Goal: Navigation & Orientation: Find specific page/section

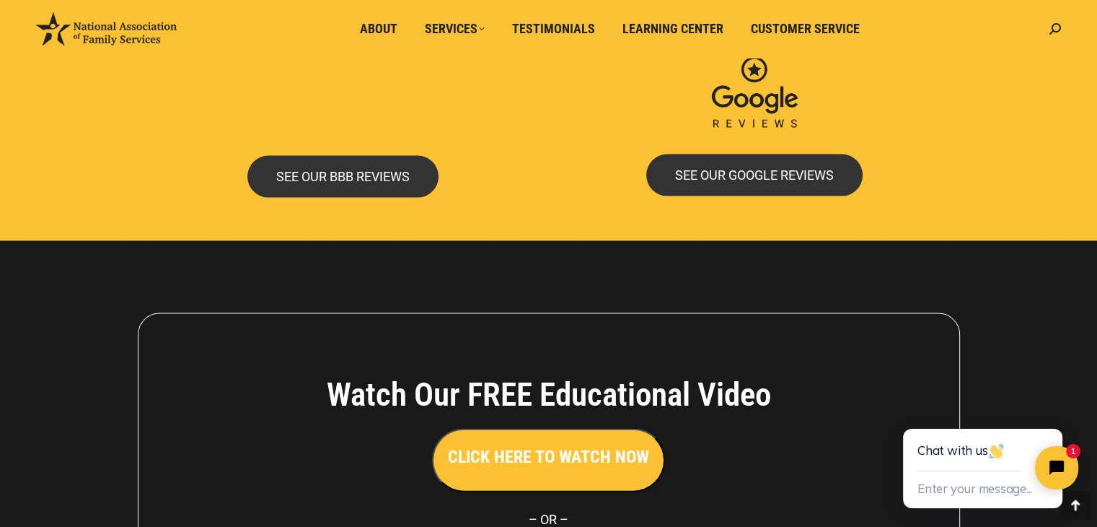
scroll to position [2973, 0]
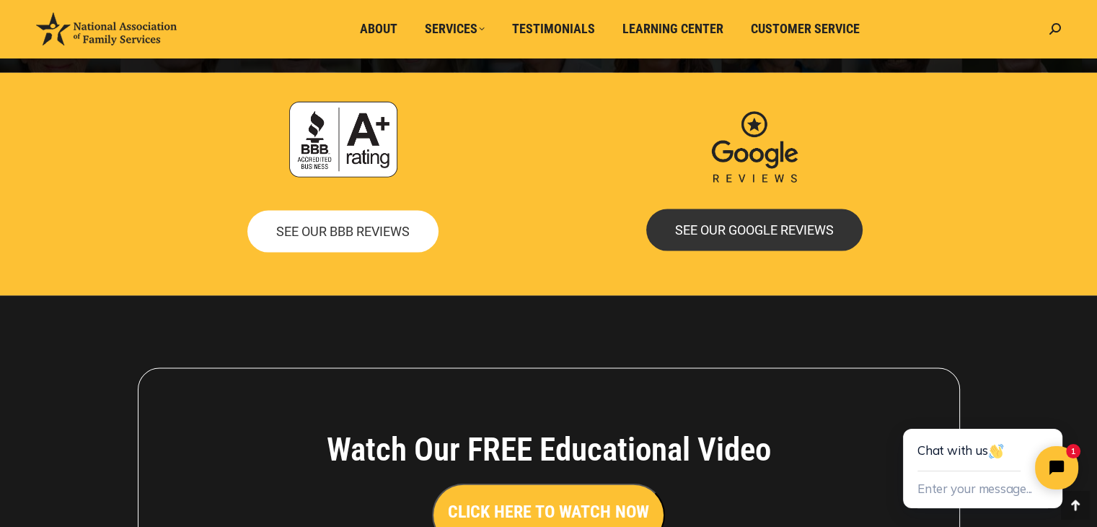
click at [343, 227] on span "SEE OUR BBB REVIEWS" at bounding box center [342, 231] width 133 height 13
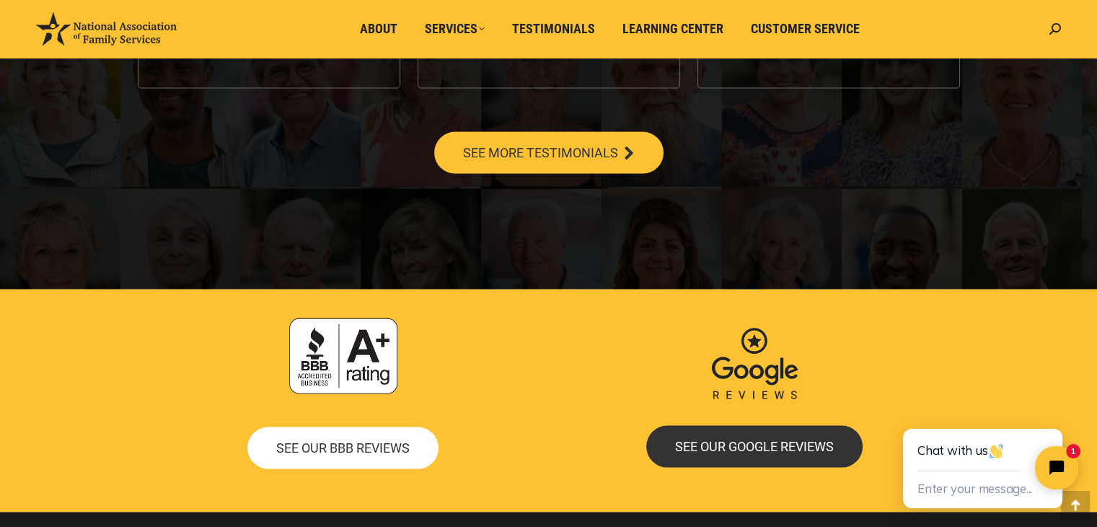
scroll to position [2829, 0]
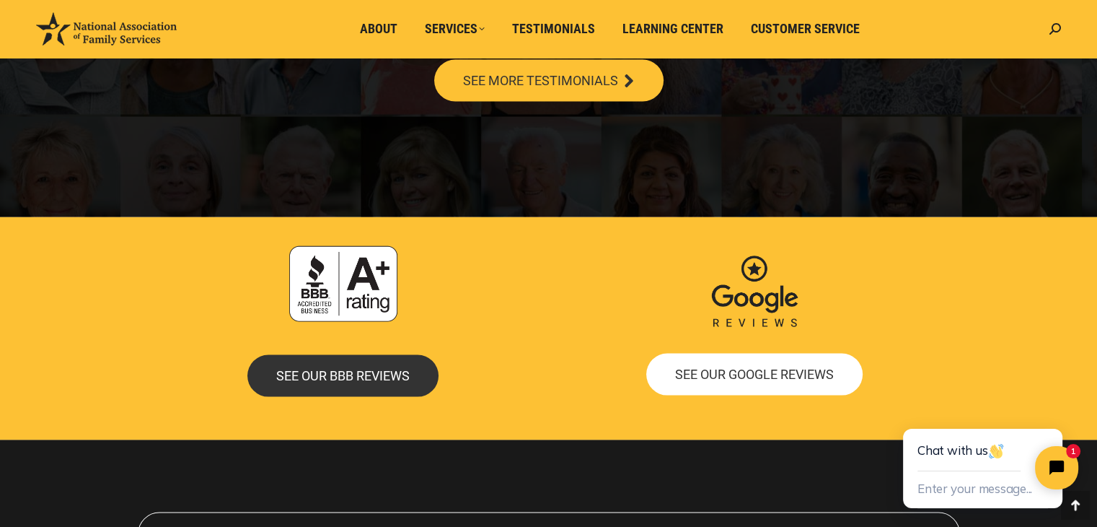
click at [781, 377] on span "SEE OUR GOOGLE REVIEWS" at bounding box center [754, 374] width 159 height 13
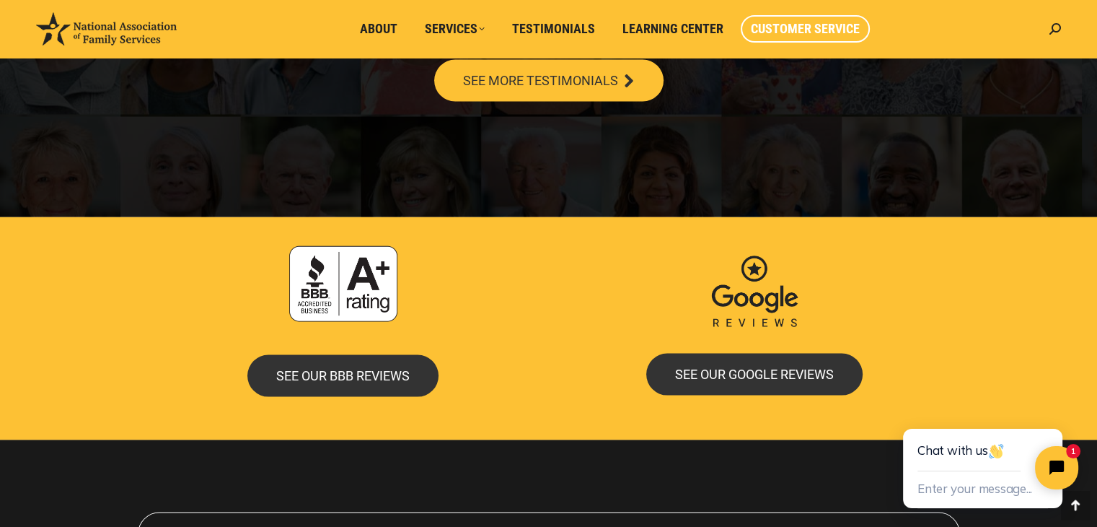
click at [794, 27] on span "Customer Service" at bounding box center [805, 29] width 109 height 16
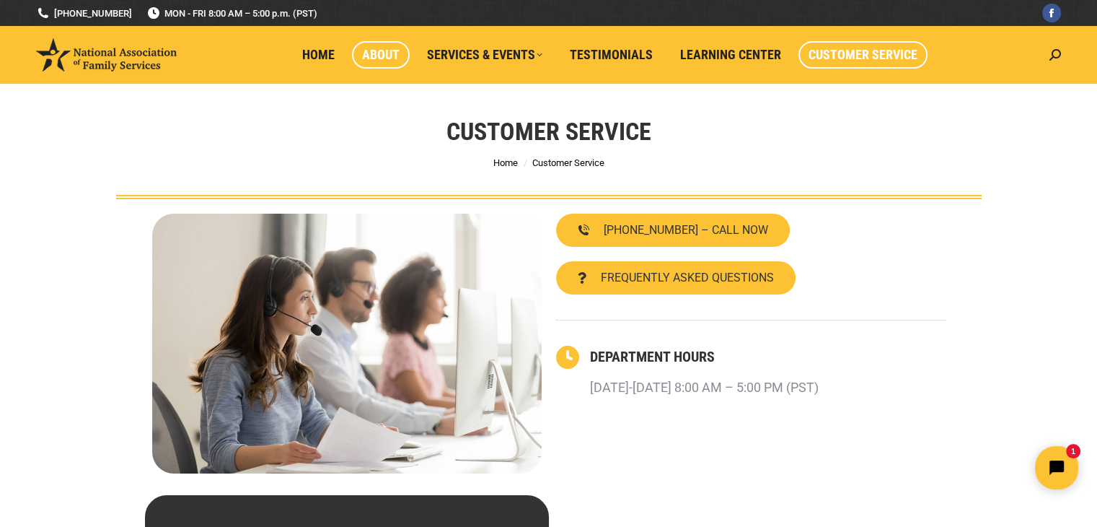
click at [377, 54] on span "About" at bounding box center [381, 55] width 38 height 16
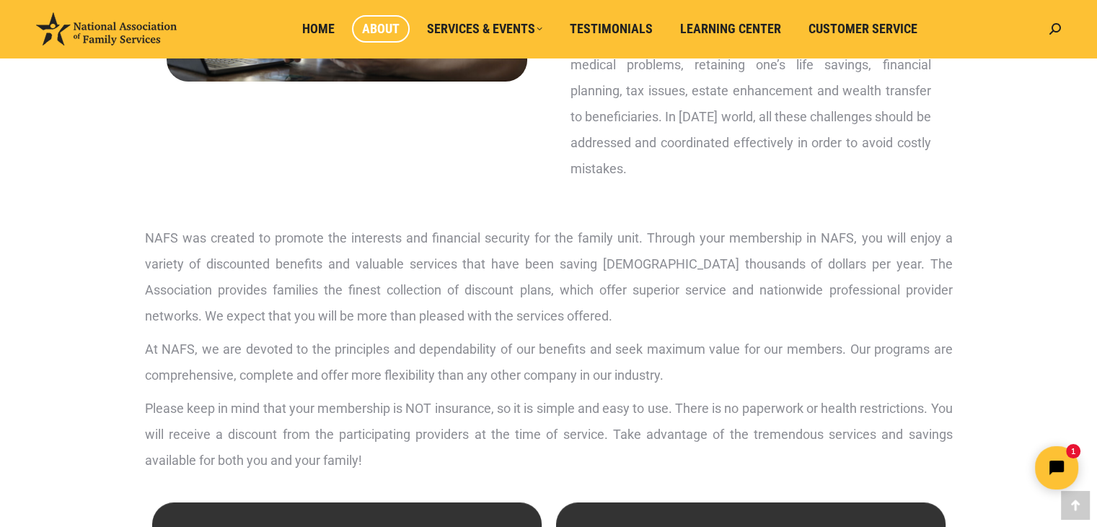
scroll to position [649, 0]
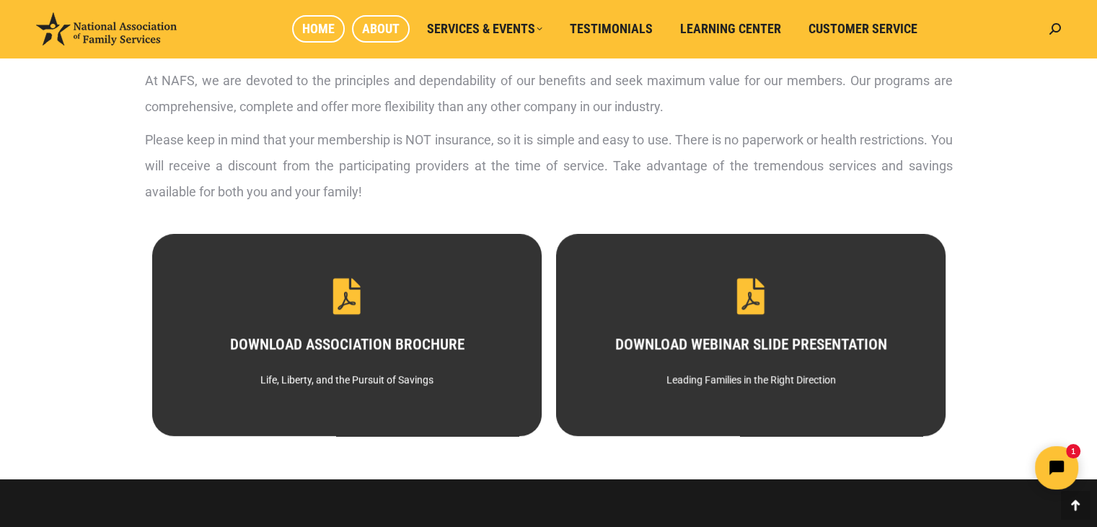
click at [320, 28] on span "Home" at bounding box center [318, 29] width 32 height 16
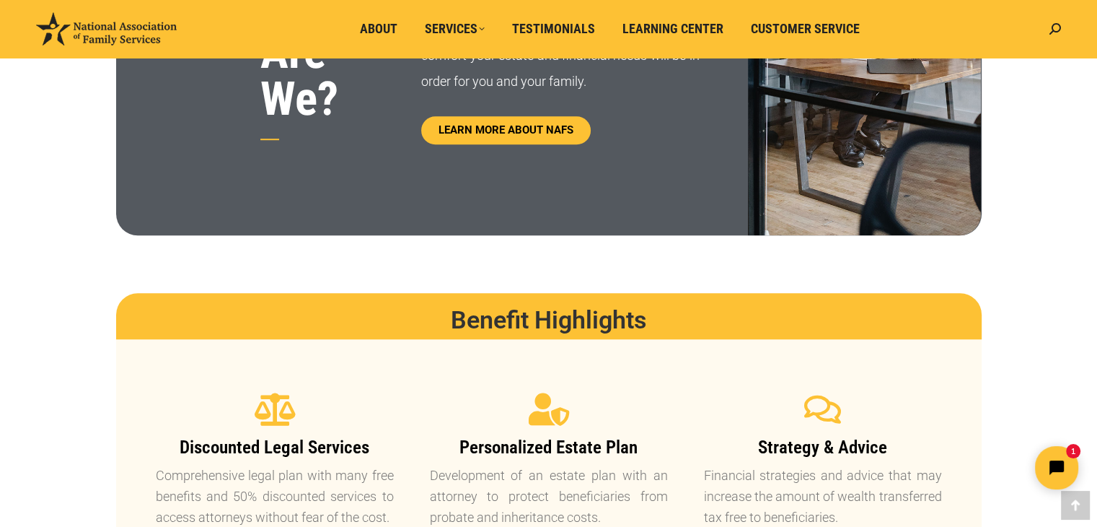
scroll to position [938, 0]
click at [800, 25] on span "Customer Service" at bounding box center [805, 29] width 109 height 16
